Goal: Task Accomplishment & Management: Manage account settings

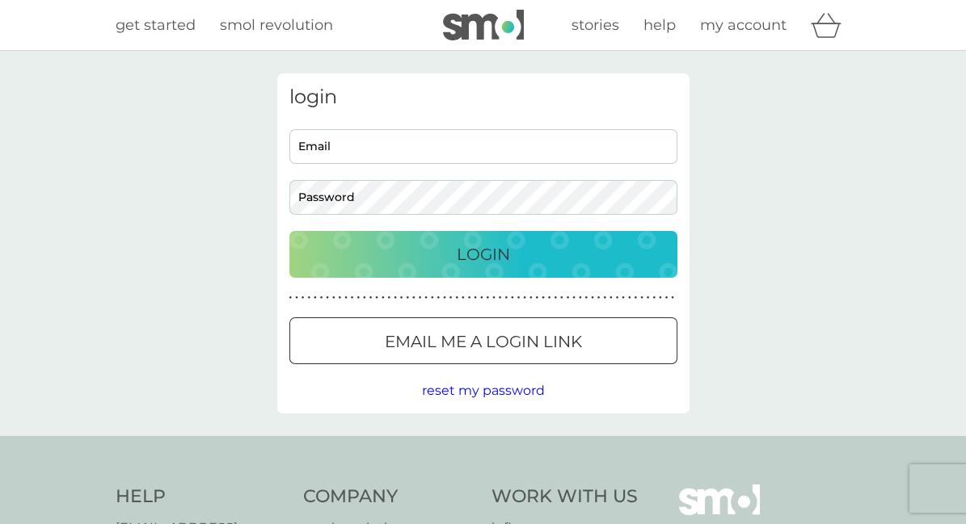
click at [496, 423] on div "login Email Password Login ● ● ● ● ● ● ● ● ● ● ● ● ● ● ● ● ● ● ● ● ● ● ● ● ● ● …" at bounding box center [483, 243] width 966 height 385
click at [483, 148] on input "Email" at bounding box center [483, 146] width 388 height 35
type input "bevjstephen@gmail.com"
click at [461, 250] on p "Login" at bounding box center [483, 255] width 53 height 26
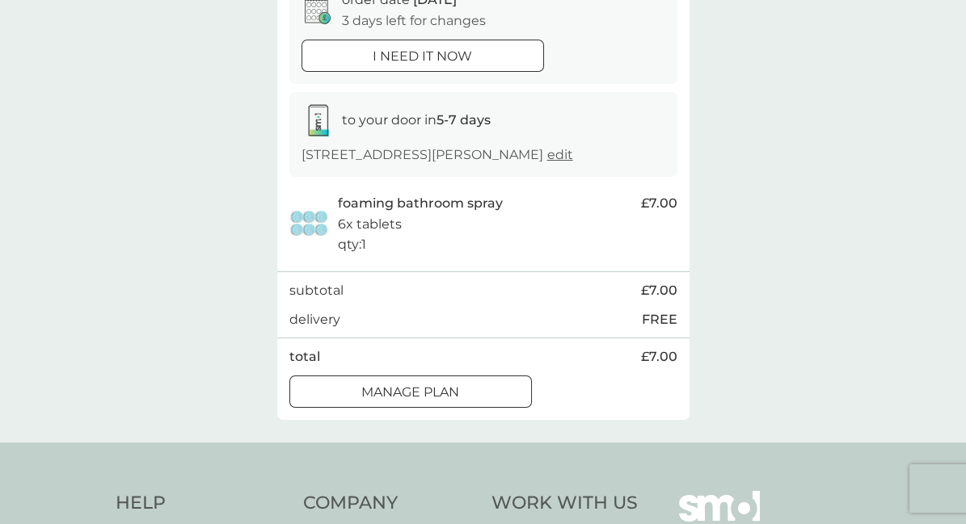
scroll to position [185, 0]
click at [402, 391] on div at bounding box center [410, 391] width 58 height 17
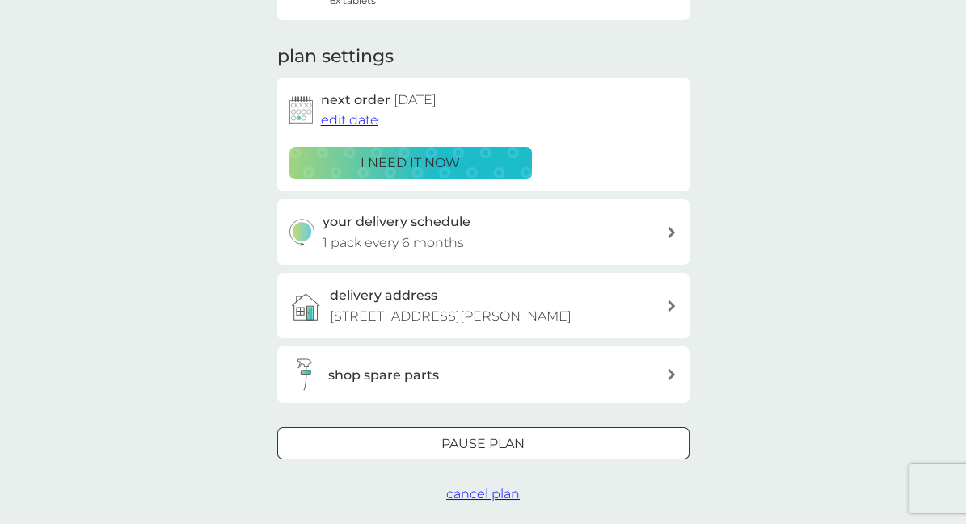
scroll to position [242, 0]
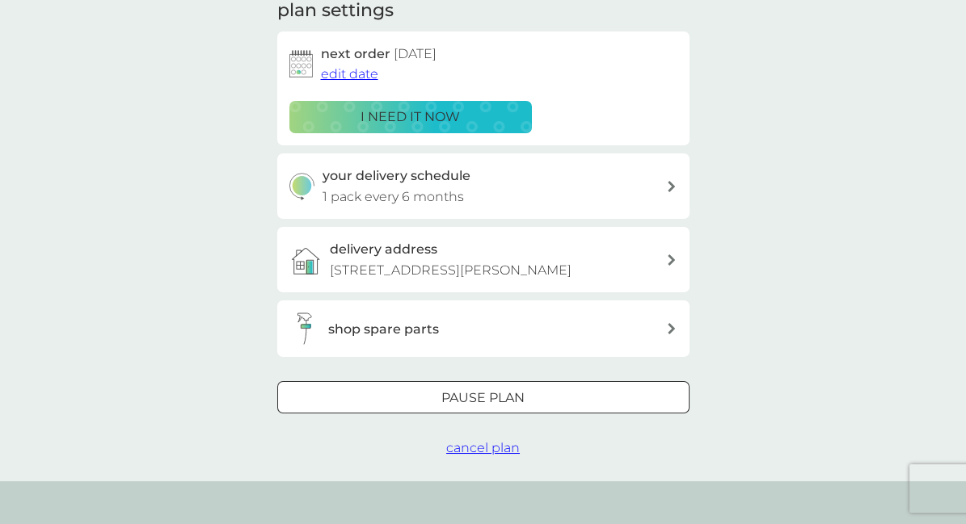
click at [446, 405] on p "Pause plan" at bounding box center [482, 398] width 83 height 21
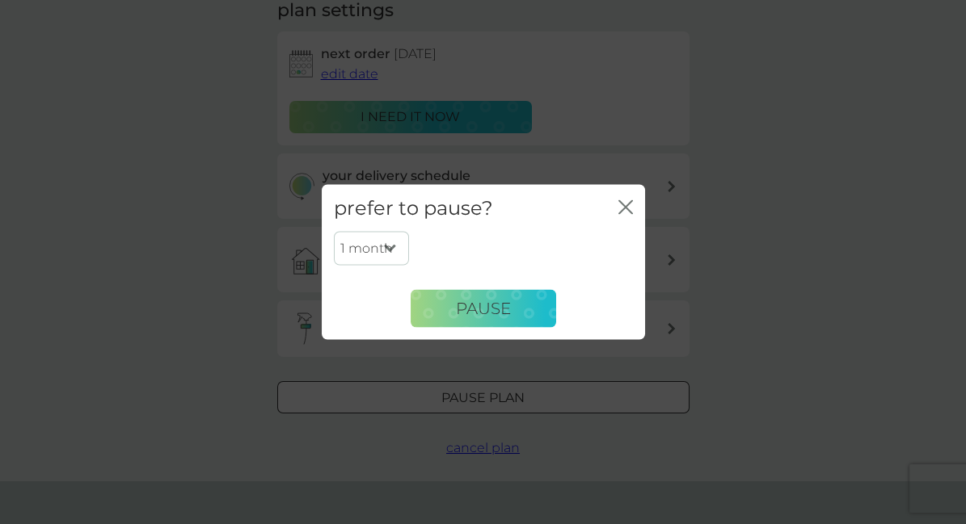
click at [392, 245] on select "1 month 2 months 3 months 4 months 5 months 6 months" at bounding box center [371, 249] width 75 height 34
select select "4"
click at [334, 232] on select "1 month 2 months 3 months 4 months 5 months 6 months" at bounding box center [371, 249] width 75 height 34
click at [477, 312] on span "Pause" at bounding box center [483, 308] width 55 height 19
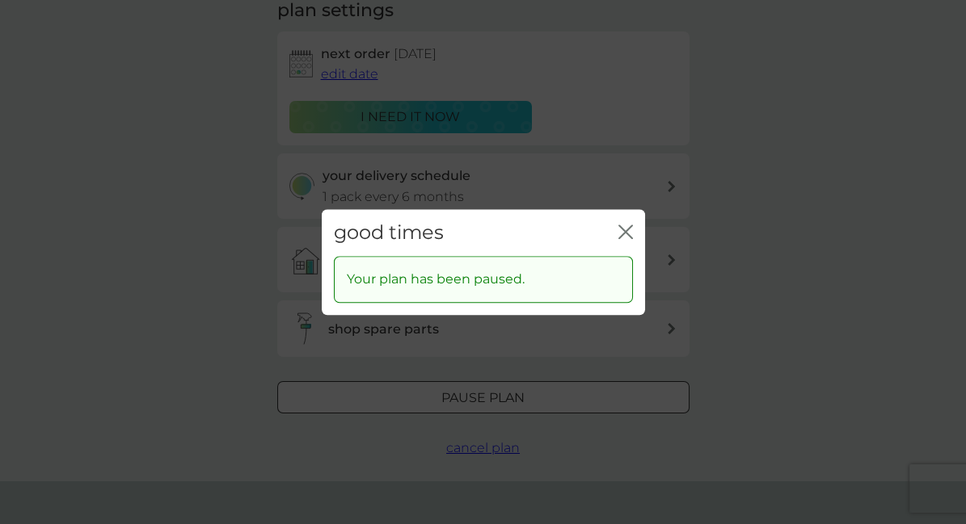
click at [627, 230] on icon "close" at bounding box center [625, 232] width 15 height 15
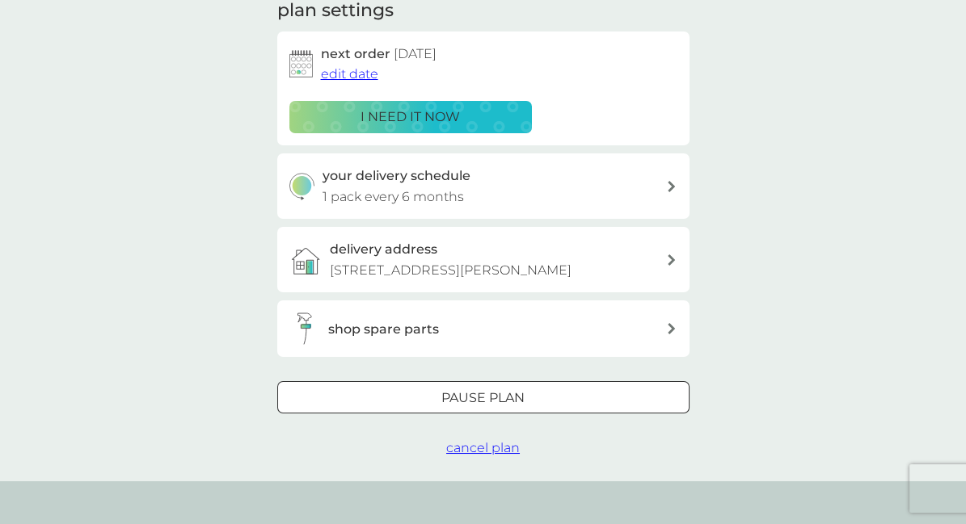
scroll to position [0, 0]
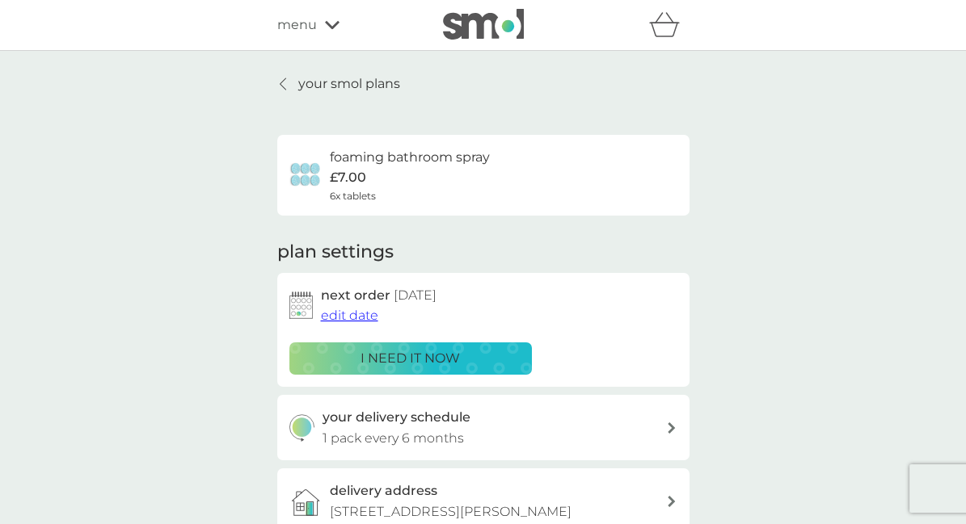
click at [332, 25] on icon at bounding box center [332, 25] width 15 height 10
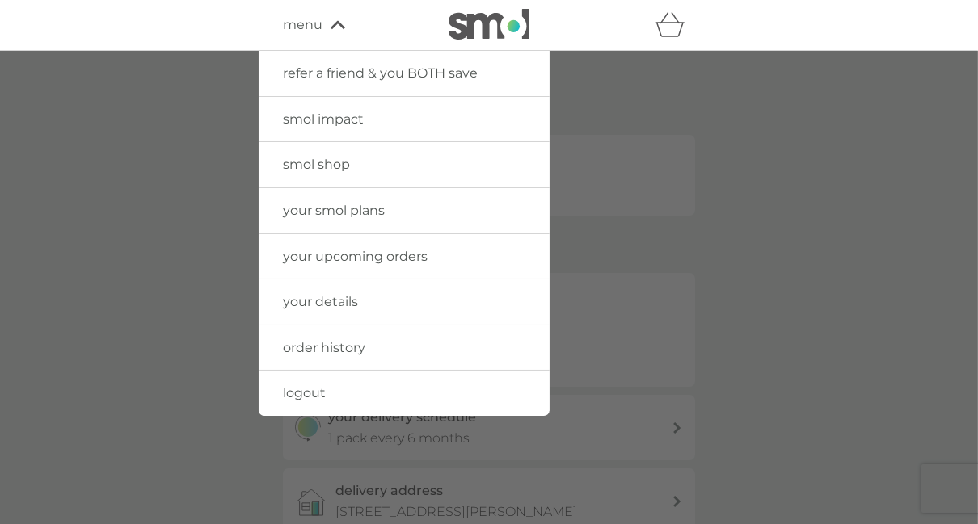
click at [343, 162] on span "smol shop" at bounding box center [316, 164] width 67 height 15
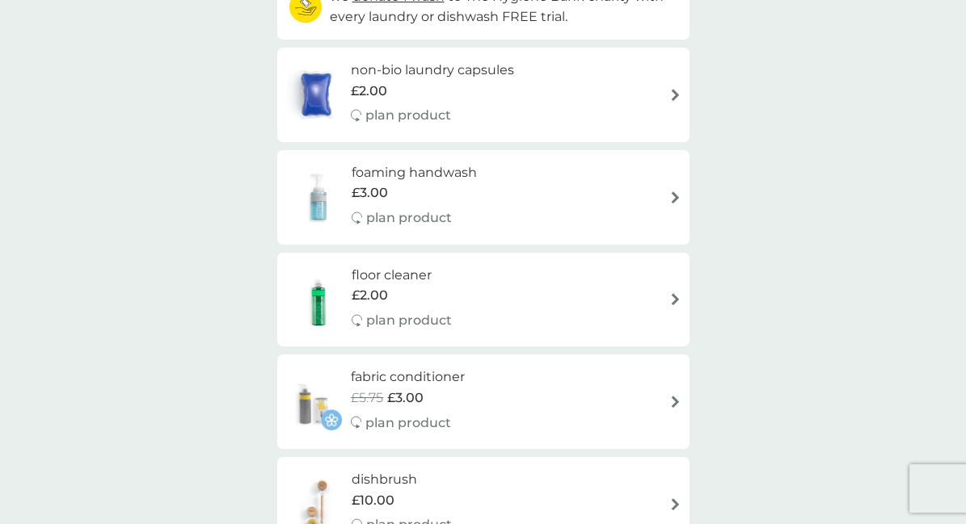
scroll to position [265, 0]
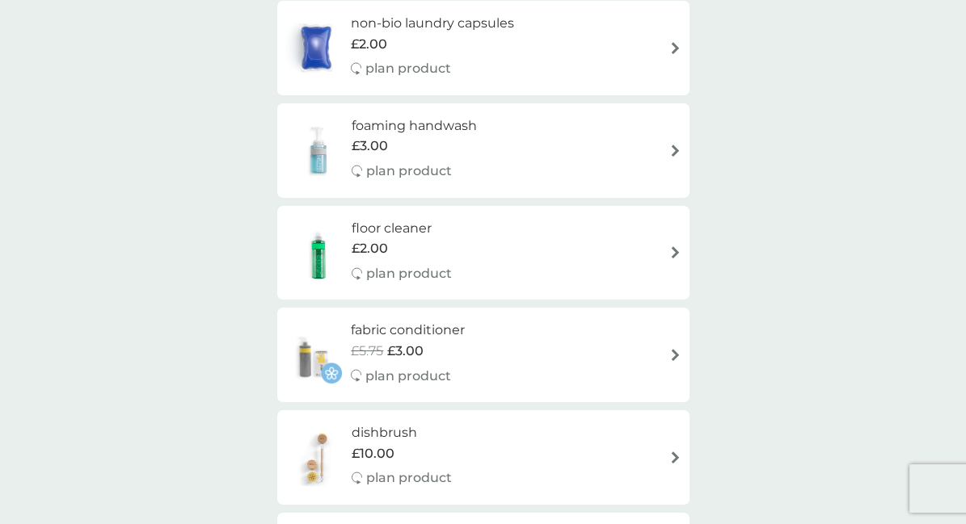
click at [400, 127] on h6 "foaming handwash" at bounding box center [414, 126] width 125 height 21
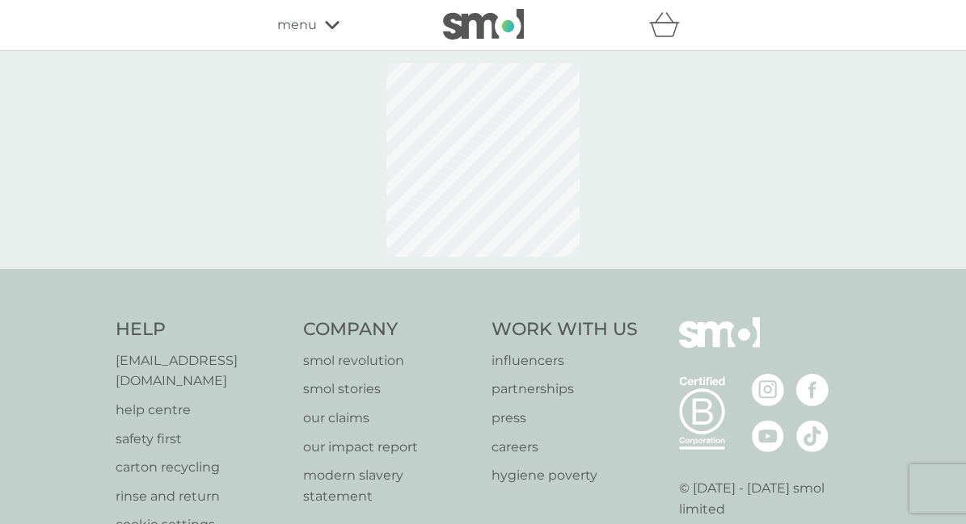
select select "119"
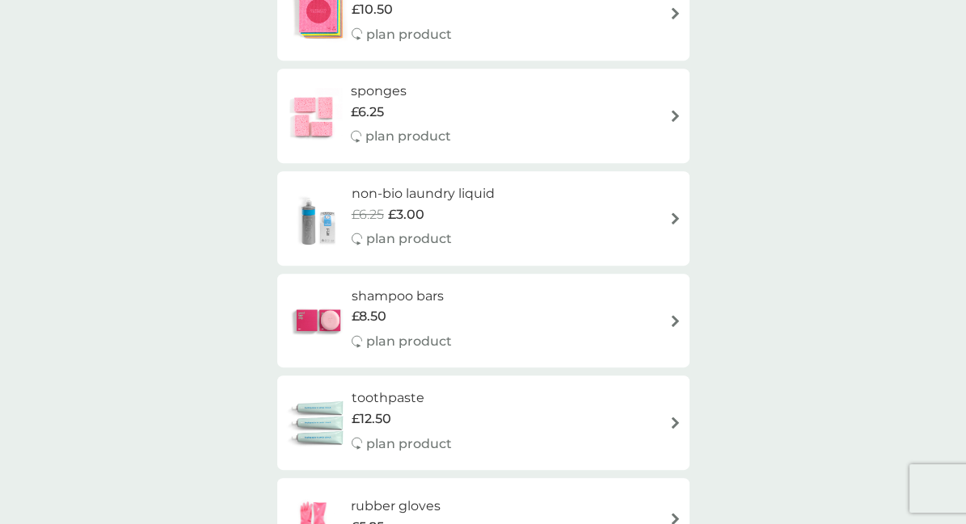
scroll to position [1710, 0]
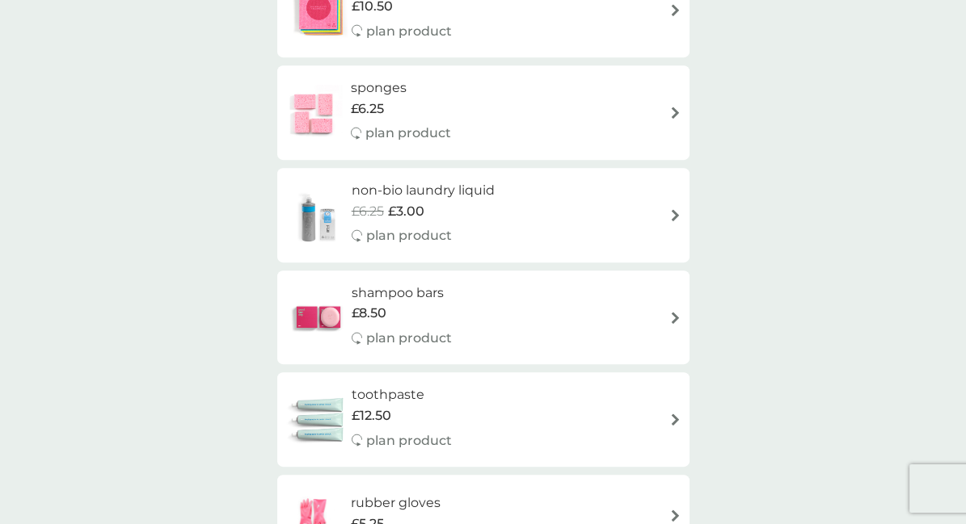
click at [410, 199] on h6 "non-bio laundry liquid" at bounding box center [423, 190] width 143 height 21
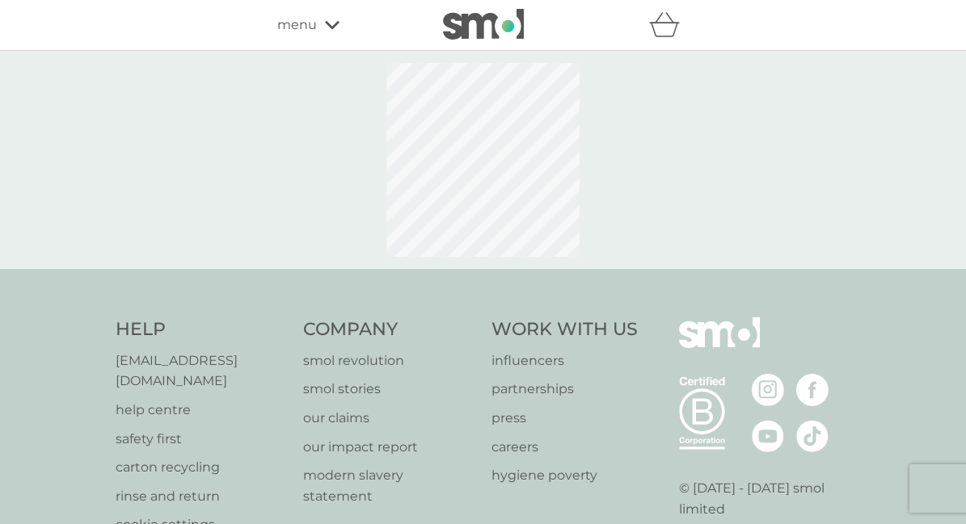
select select "91"
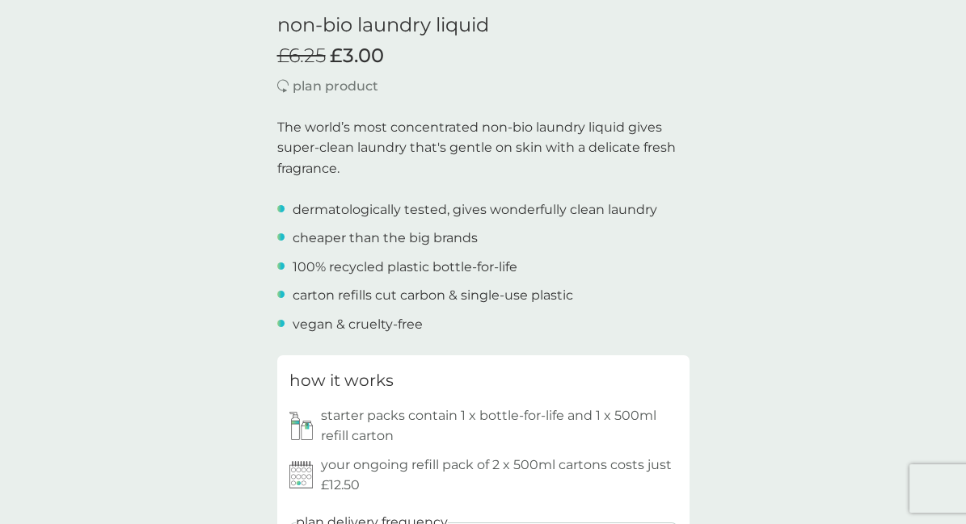
scroll to position [423, 0]
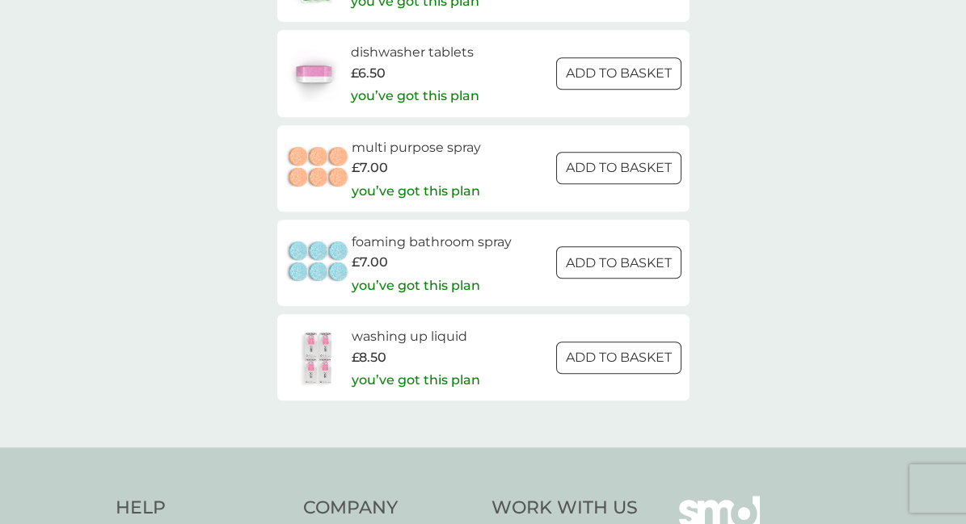
scroll to position [2431, 0]
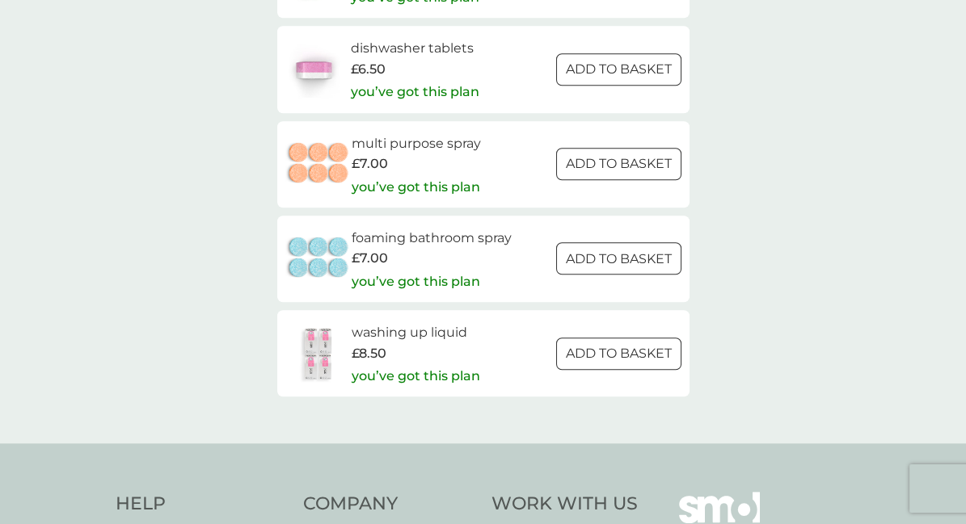
click at [415, 335] on h6 "washing up liquid" at bounding box center [416, 332] width 128 height 21
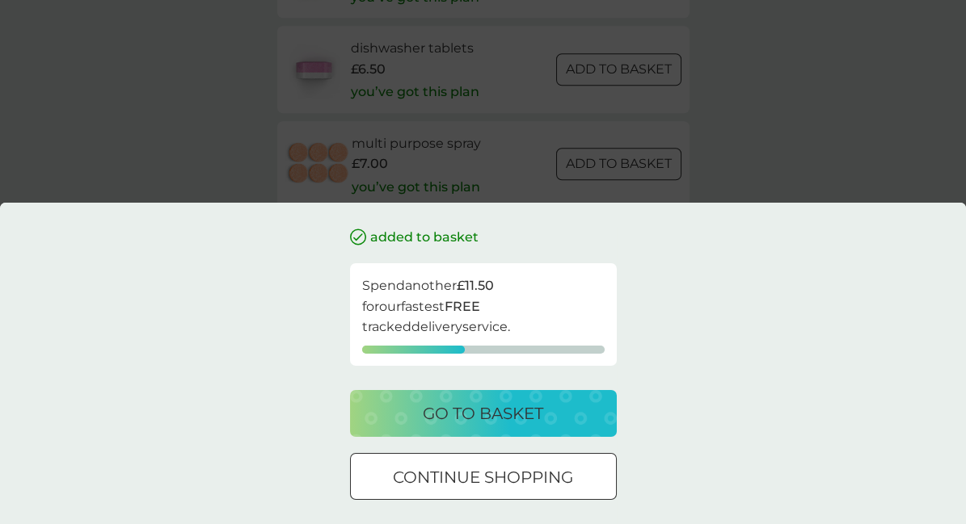
click at [481, 415] on p "go to basket" at bounding box center [483, 414] width 120 height 26
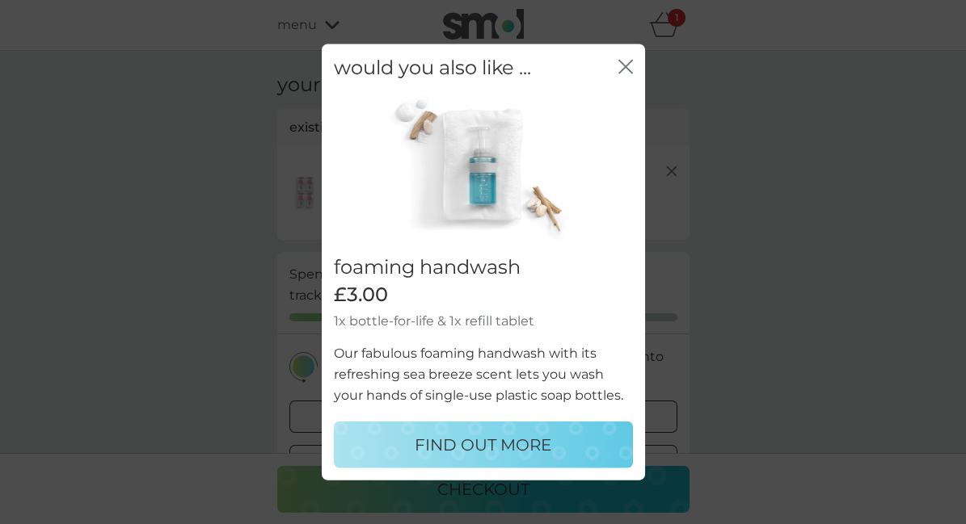
click at [621, 65] on icon "close" at bounding box center [625, 66] width 15 height 15
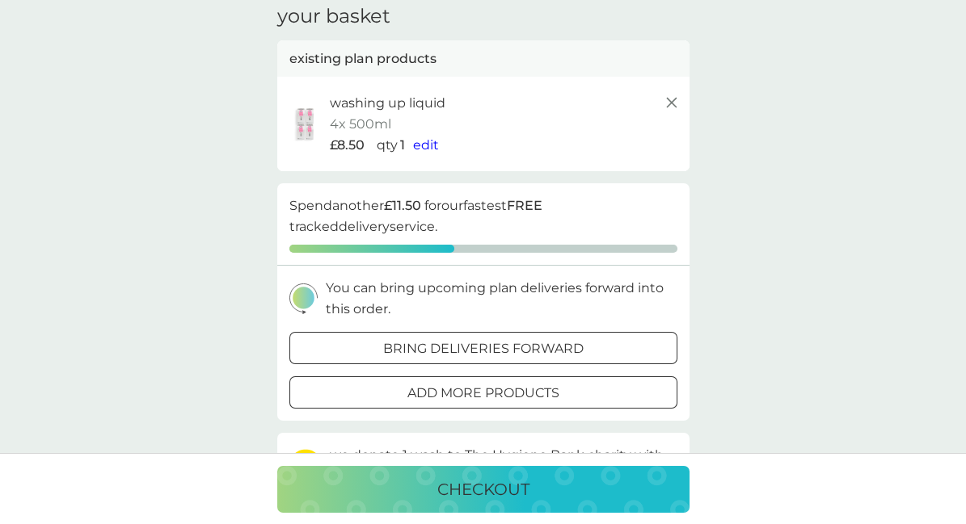
scroll to position [48, 0]
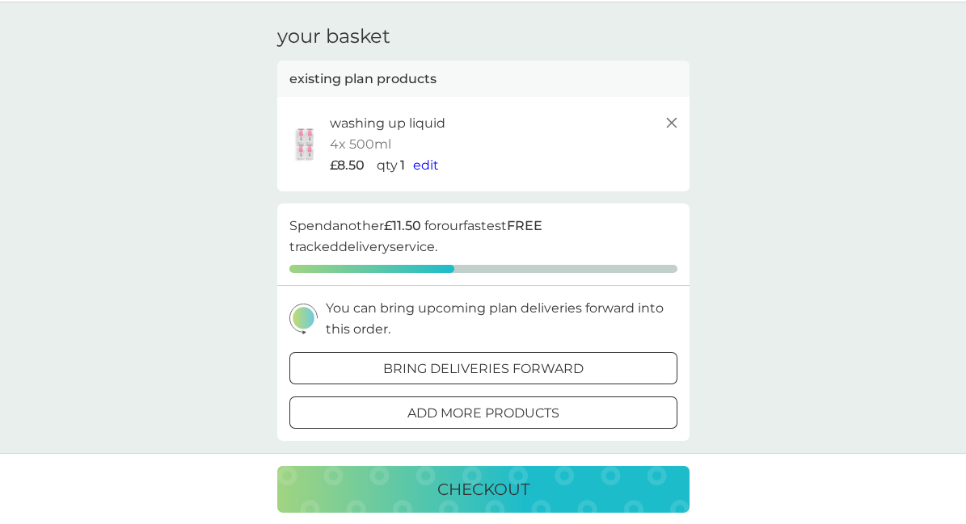
click at [668, 121] on icon at bounding box center [671, 122] width 19 height 19
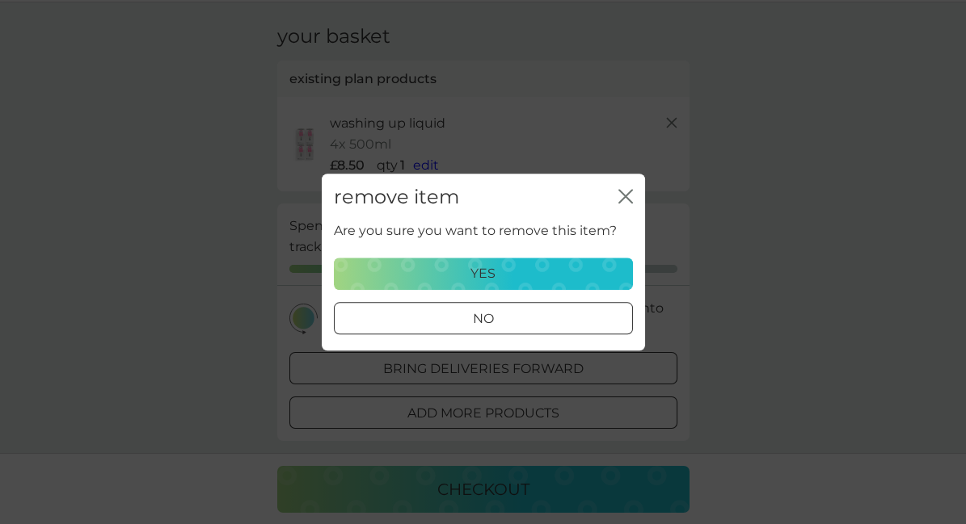
click at [500, 264] on div "yes" at bounding box center [483, 273] width 278 height 21
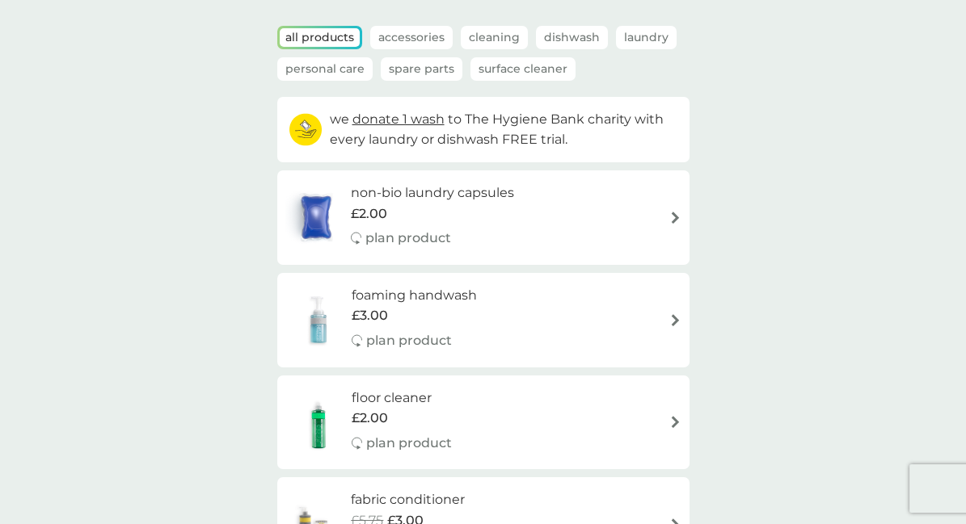
scroll to position [56, 0]
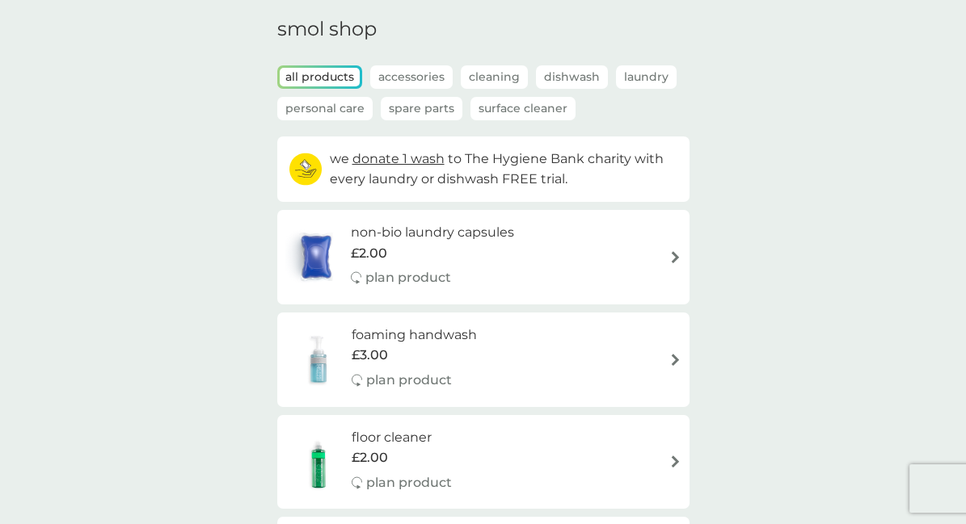
click at [562, 77] on p "Dishwash" at bounding box center [572, 76] width 72 height 23
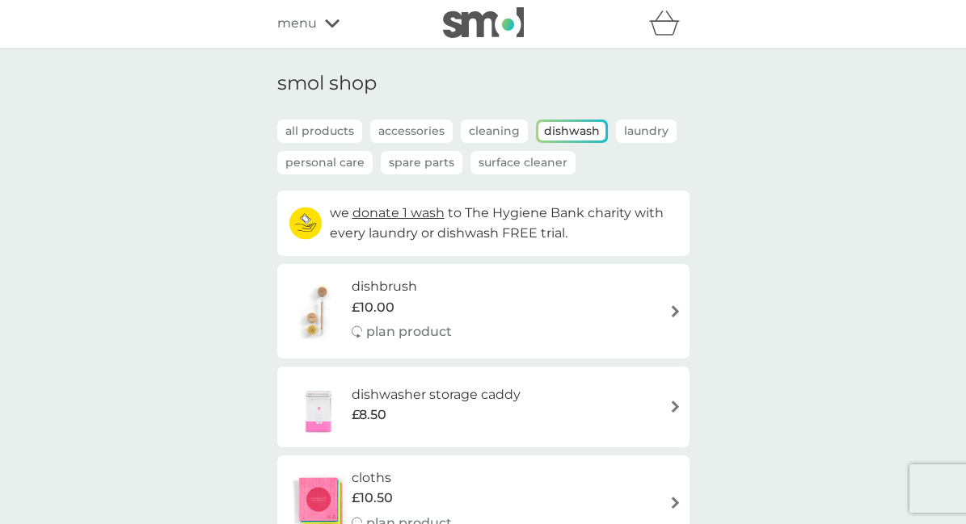
scroll to position [0, 0]
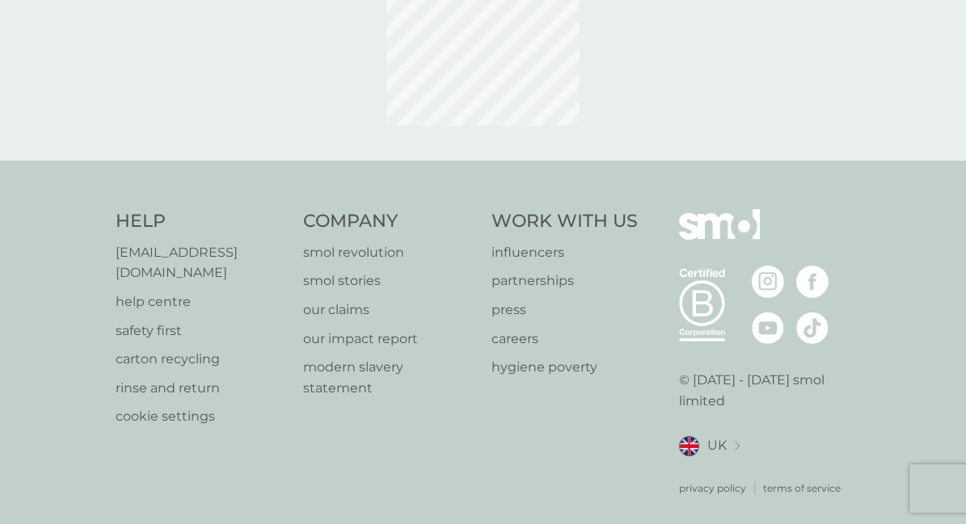
scroll to position [68, 0]
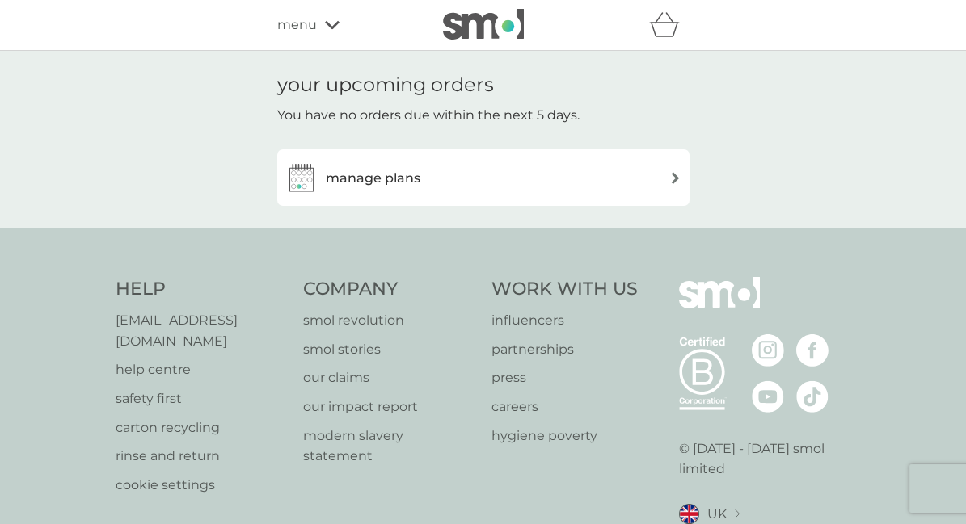
click at [330, 27] on icon at bounding box center [332, 25] width 15 height 8
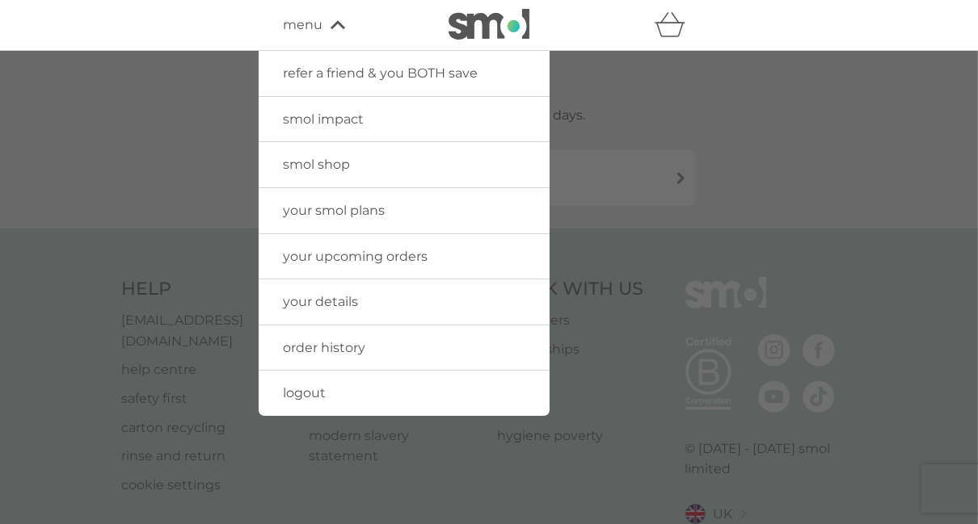
click at [309, 392] on span "logout" at bounding box center [304, 392] width 43 height 15
